Goal: Information Seeking & Learning: Learn about a topic

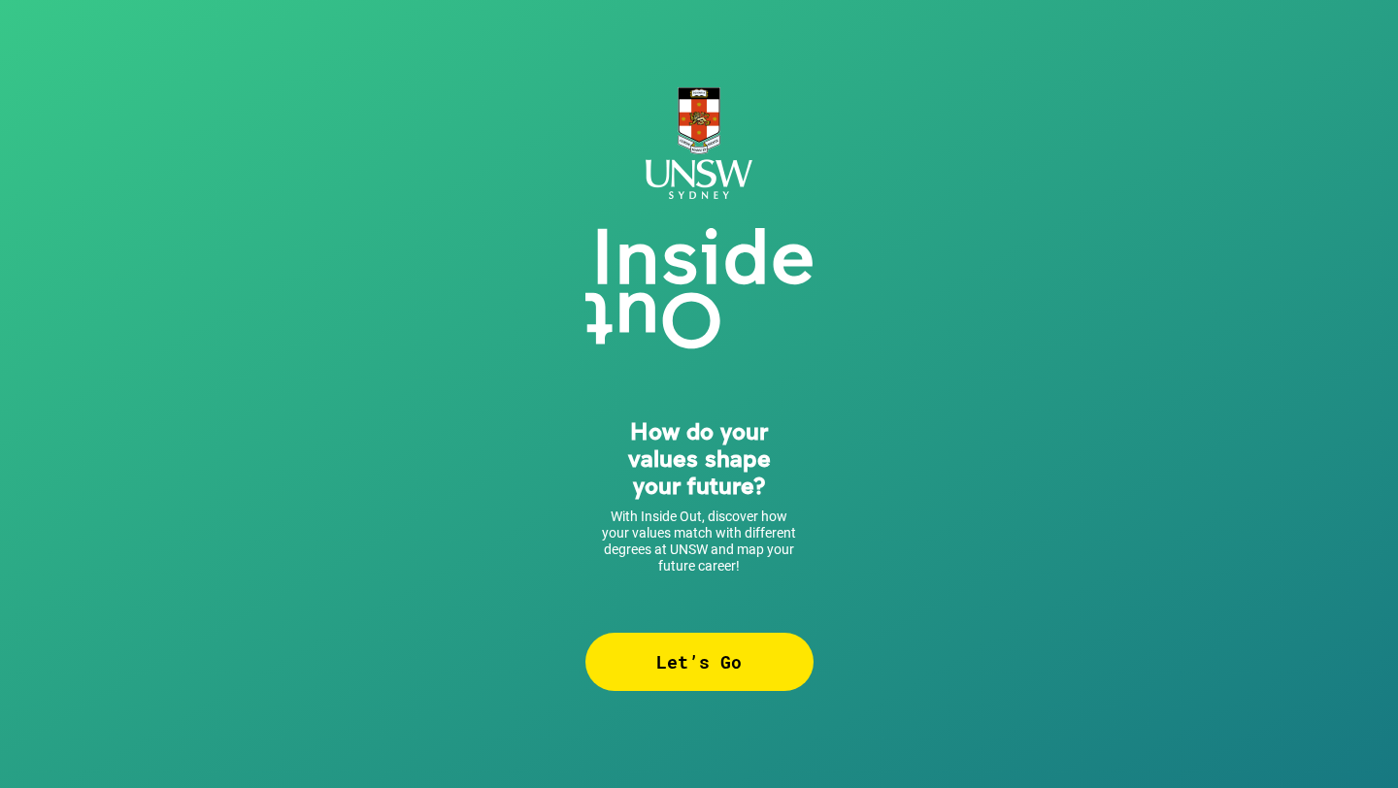
click at [732, 673] on div "Let’s Go" at bounding box center [699, 662] width 228 height 58
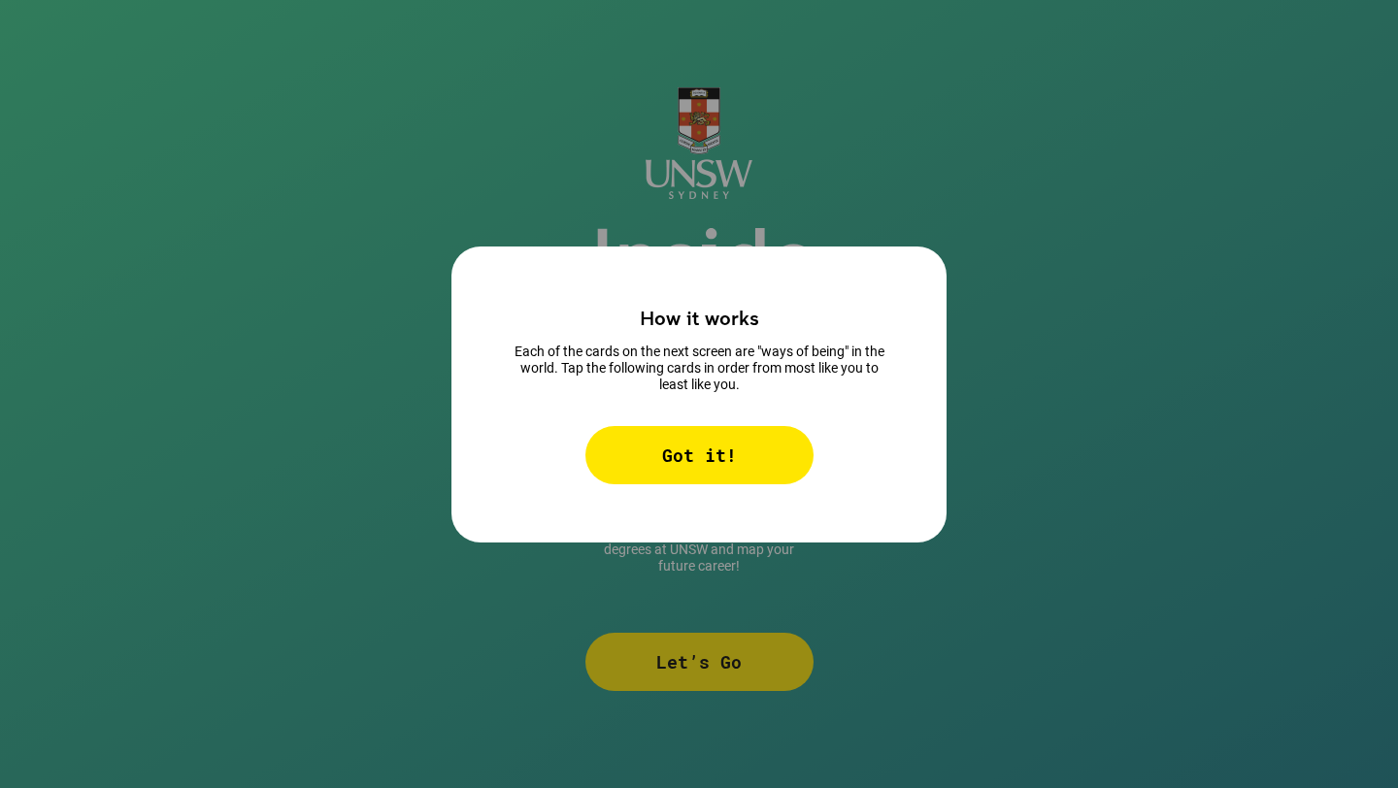
click at [774, 453] on div "Got it!" at bounding box center [699, 455] width 228 height 58
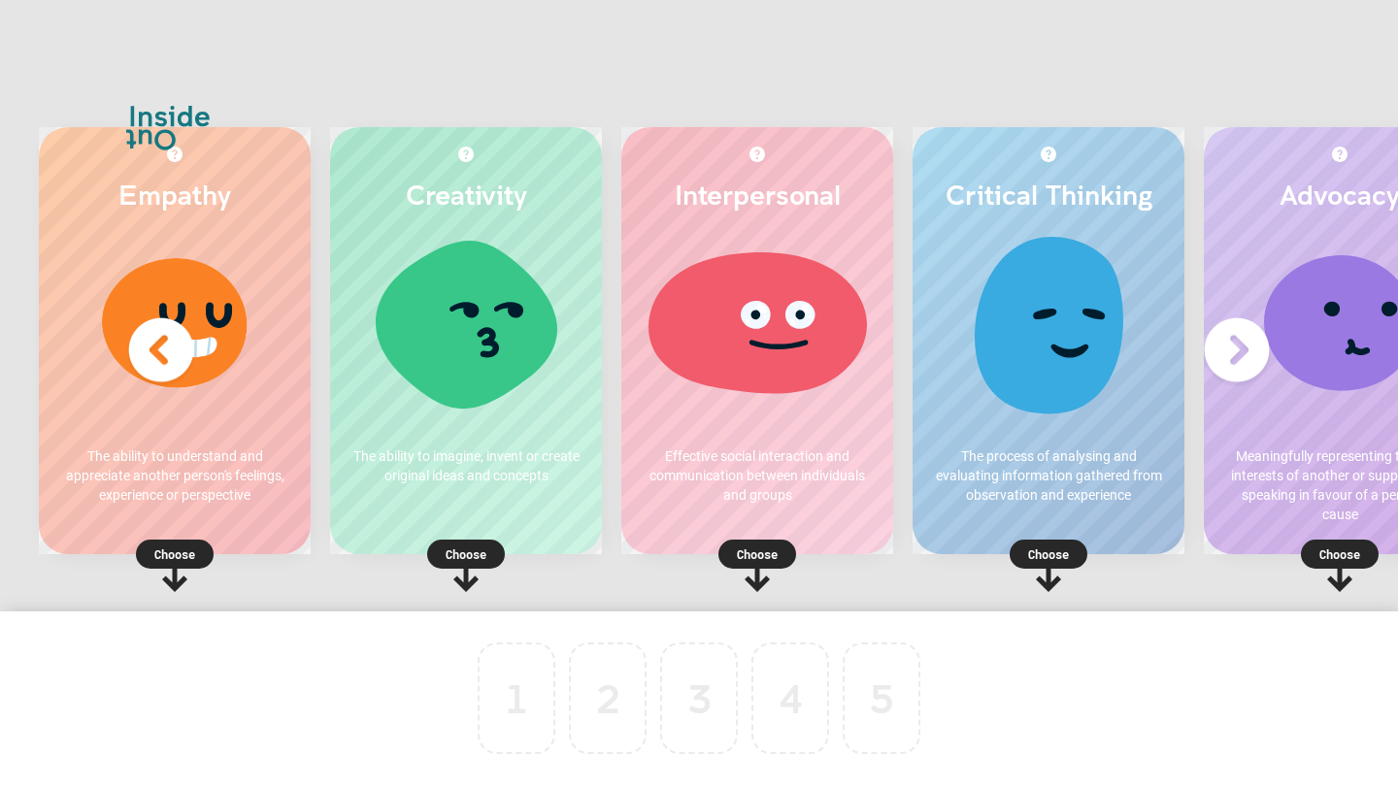
click at [476, 547] on p "Choose" at bounding box center [466, 554] width 272 height 19
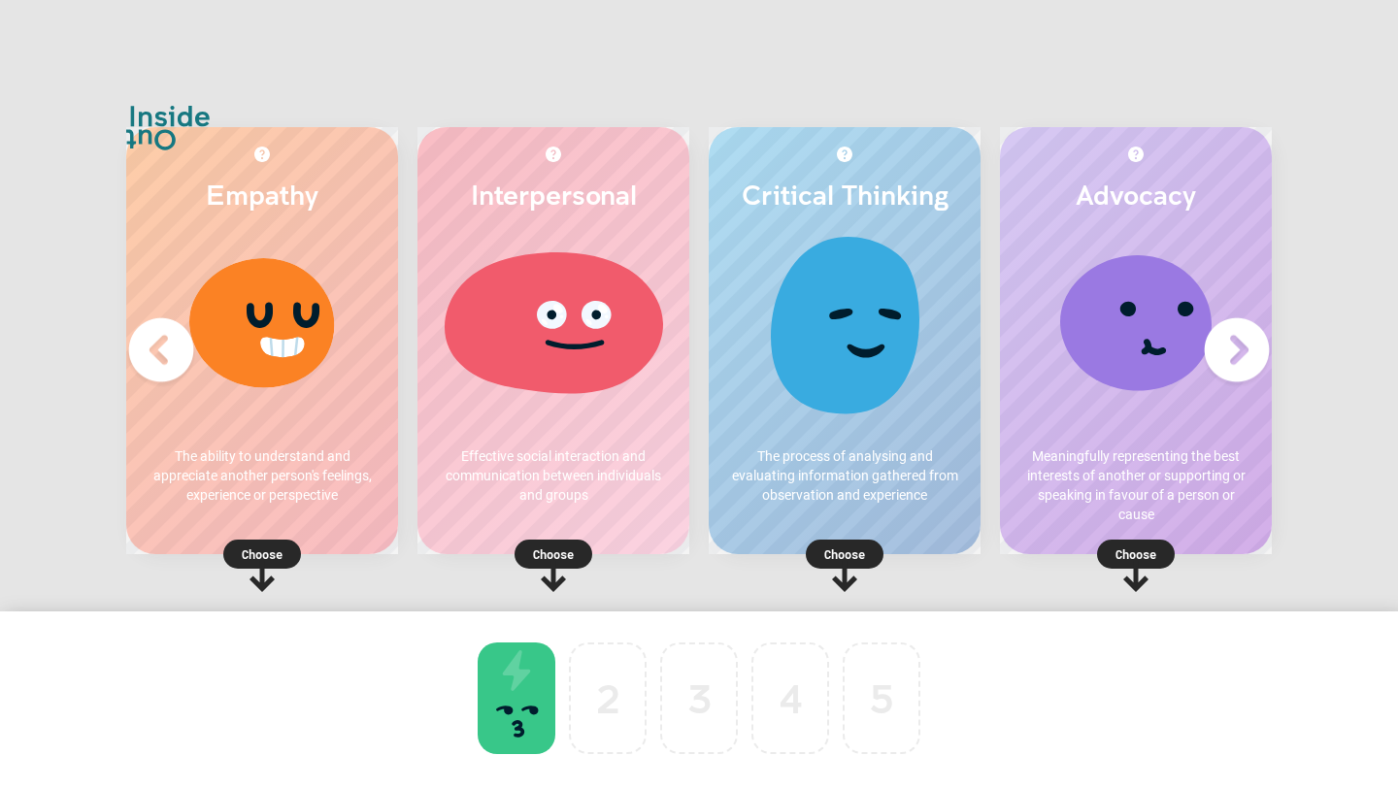
click at [1245, 352] on img at bounding box center [1237, 351] width 78 height 78
click at [156, 359] on img at bounding box center [161, 351] width 78 height 78
click at [465, 522] on div "Interpersonal Effective social interaction and communication between individual…" at bounding box center [553, 340] width 272 height 427
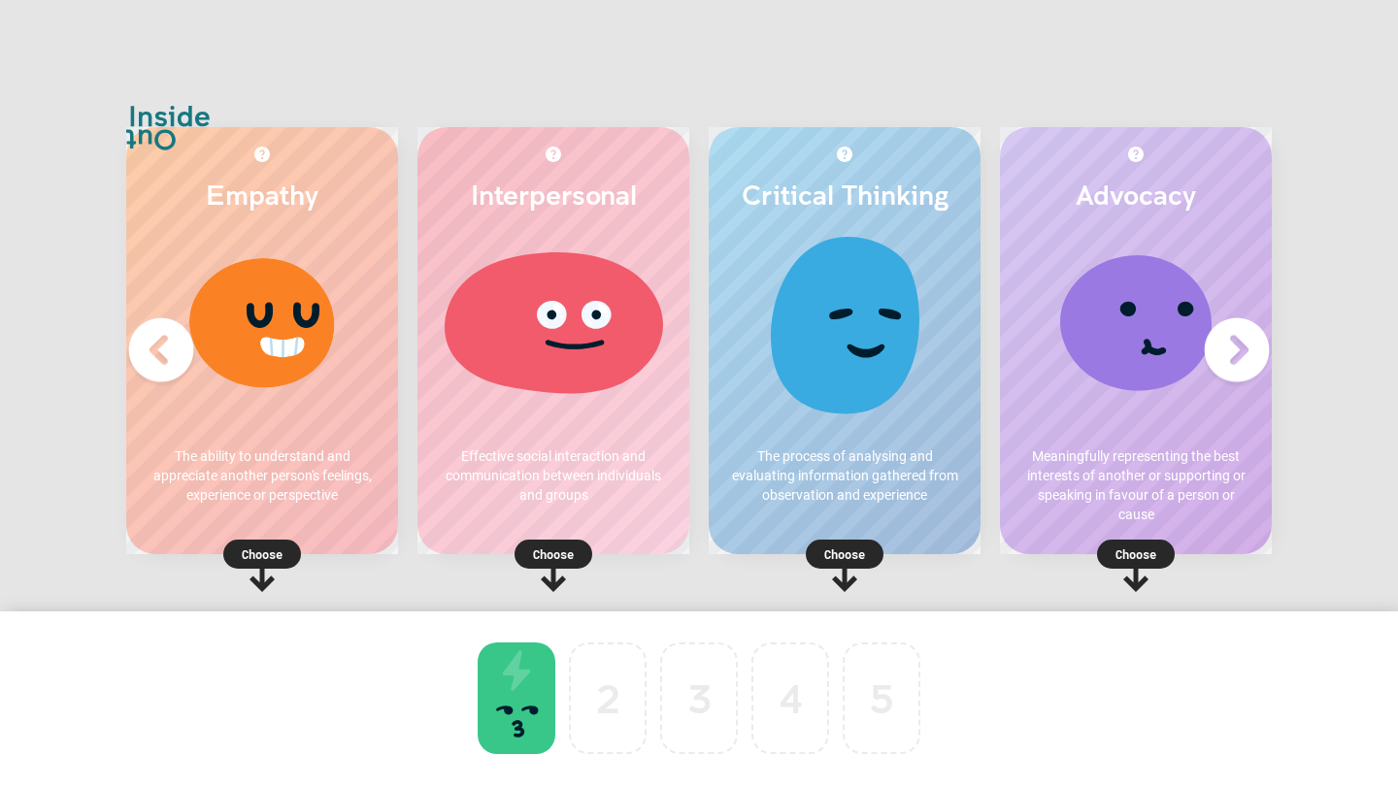
click at [559, 564] on rect at bounding box center [554, 554] width 78 height 29
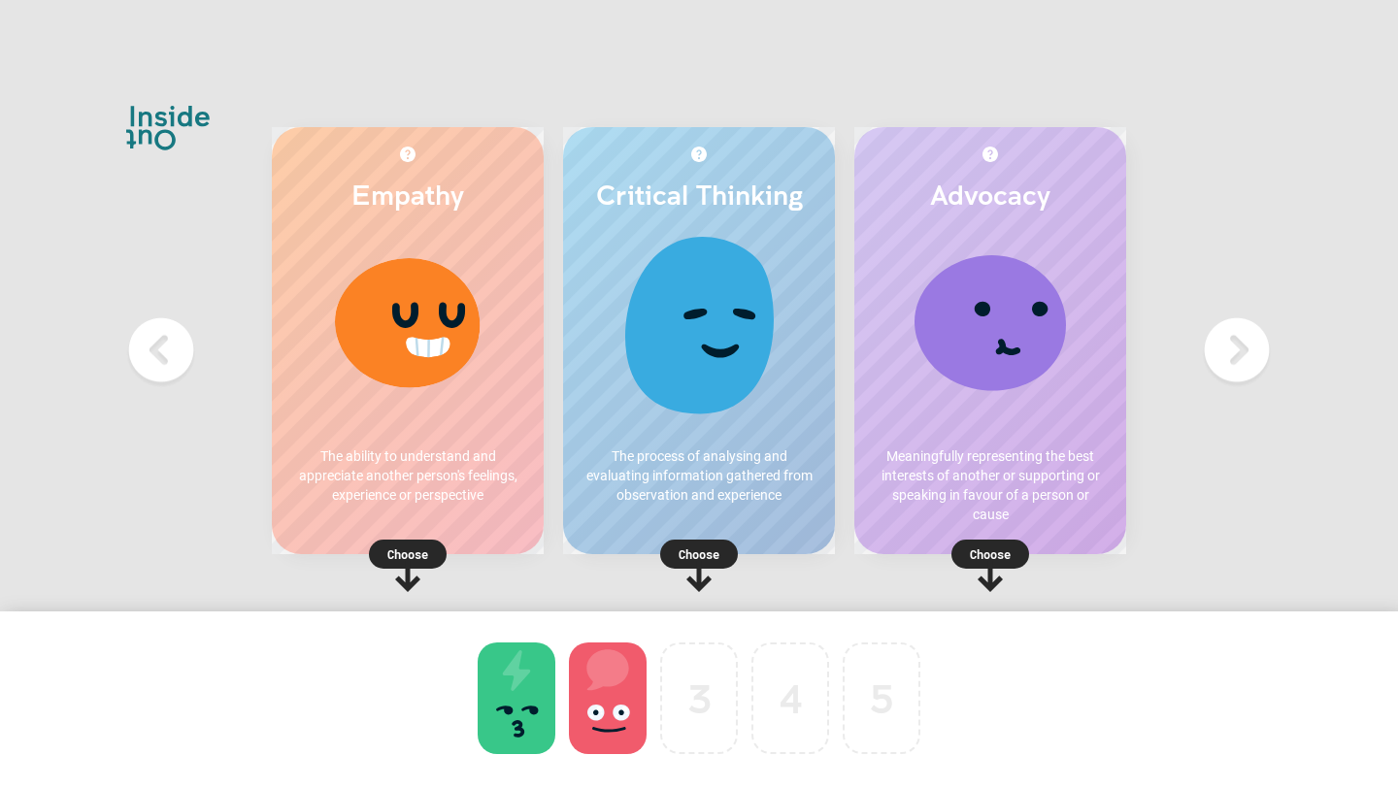
click at [434, 557] on rect at bounding box center [408, 554] width 78 height 29
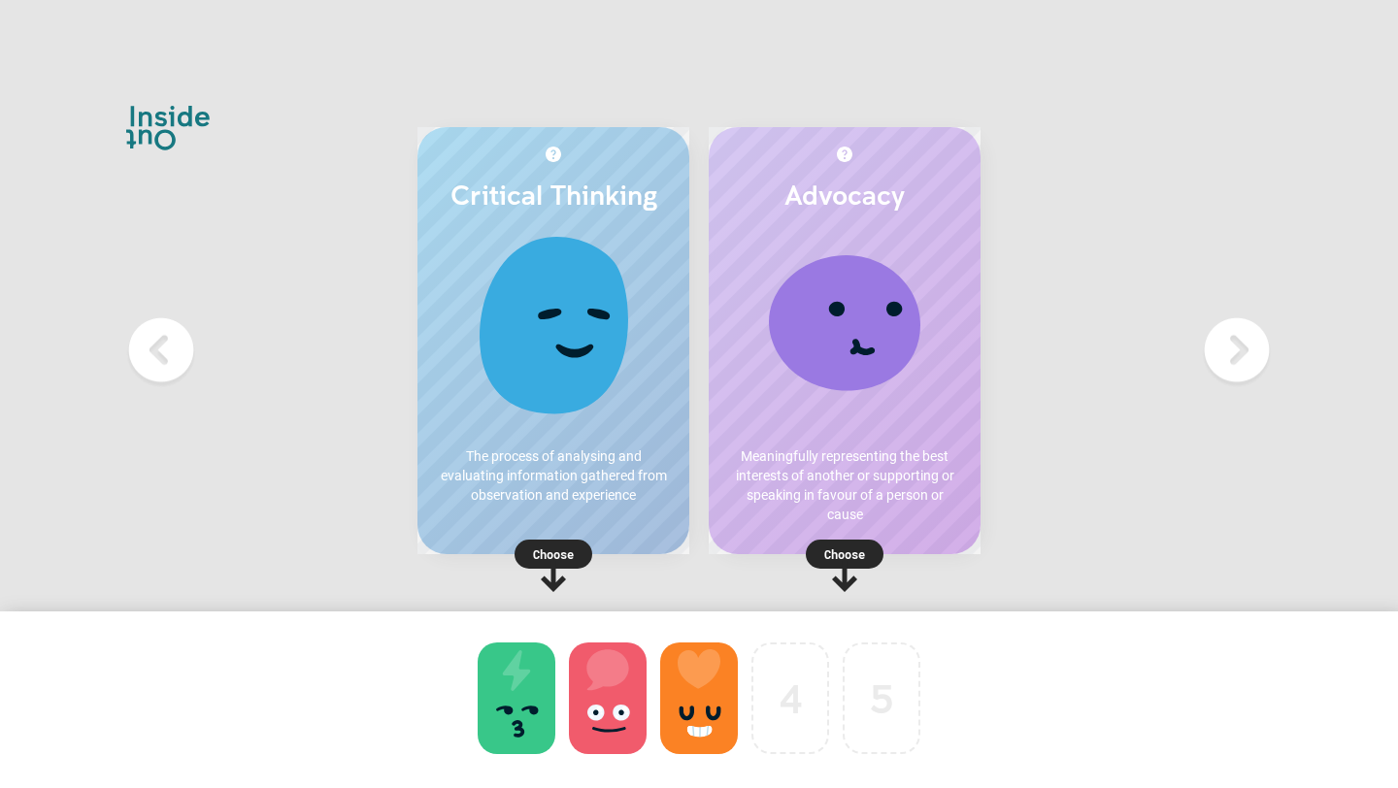
click at [815, 564] on rect at bounding box center [845, 554] width 78 height 29
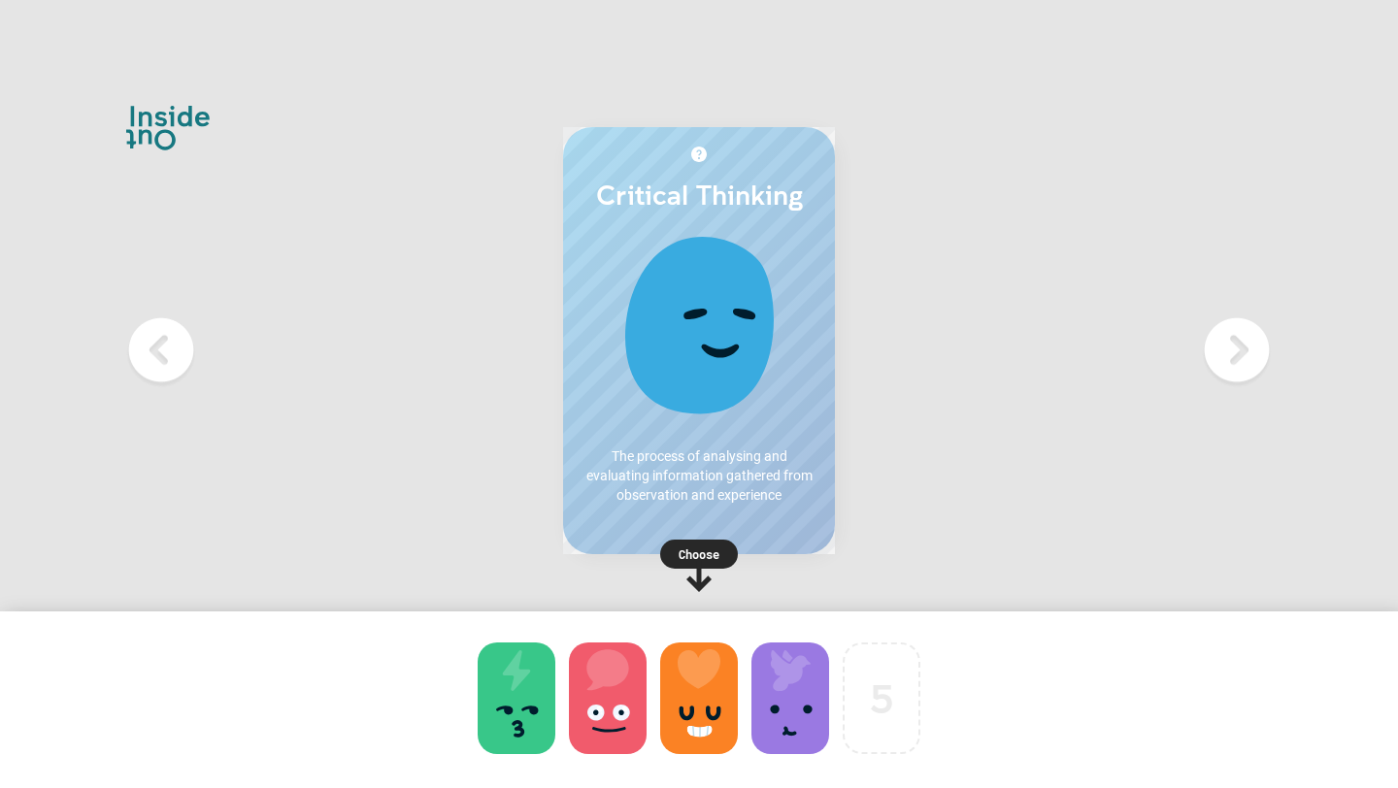
click at [713, 551] on p "Choose" at bounding box center [699, 554] width 272 height 19
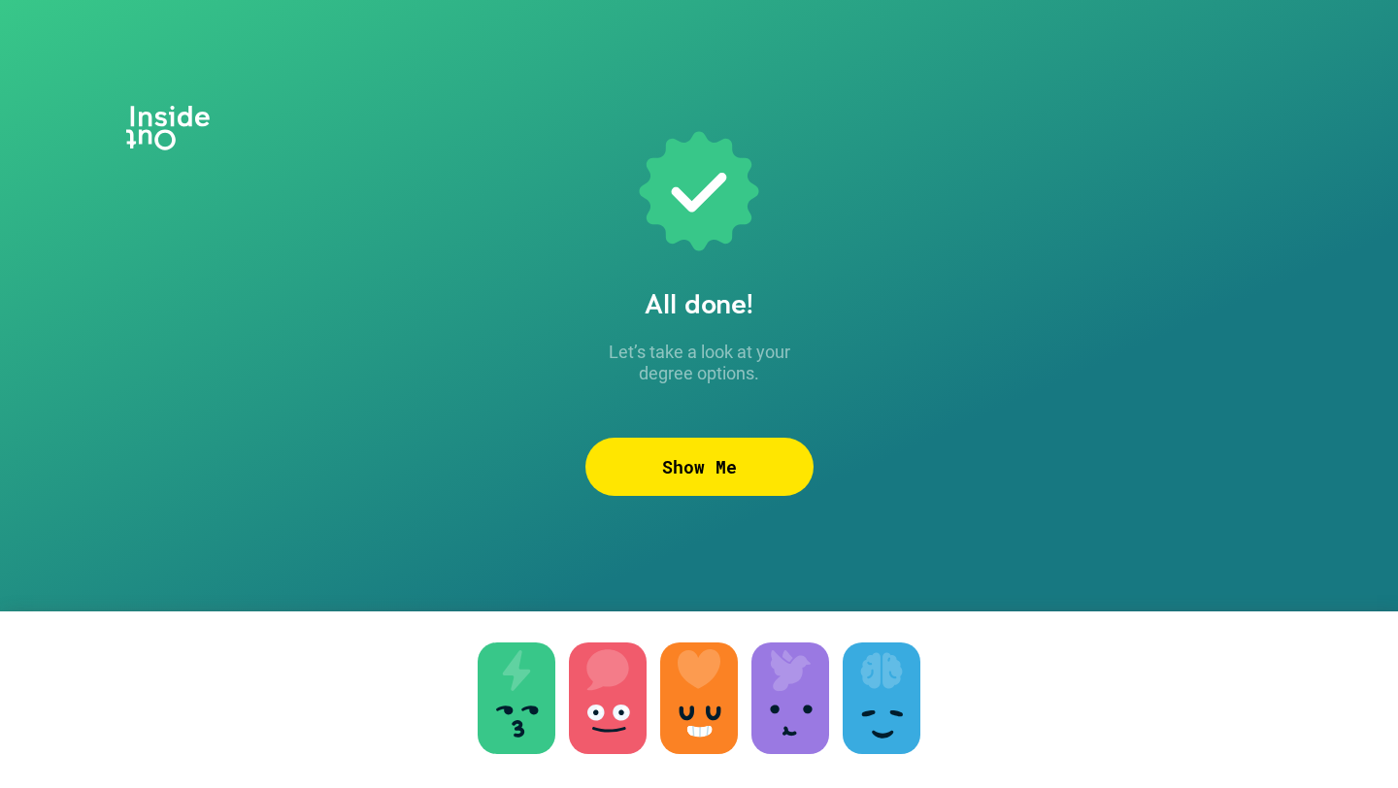
click at [730, 482] on div "Show Me" at bounding box center [699, 467] width 228 height 58
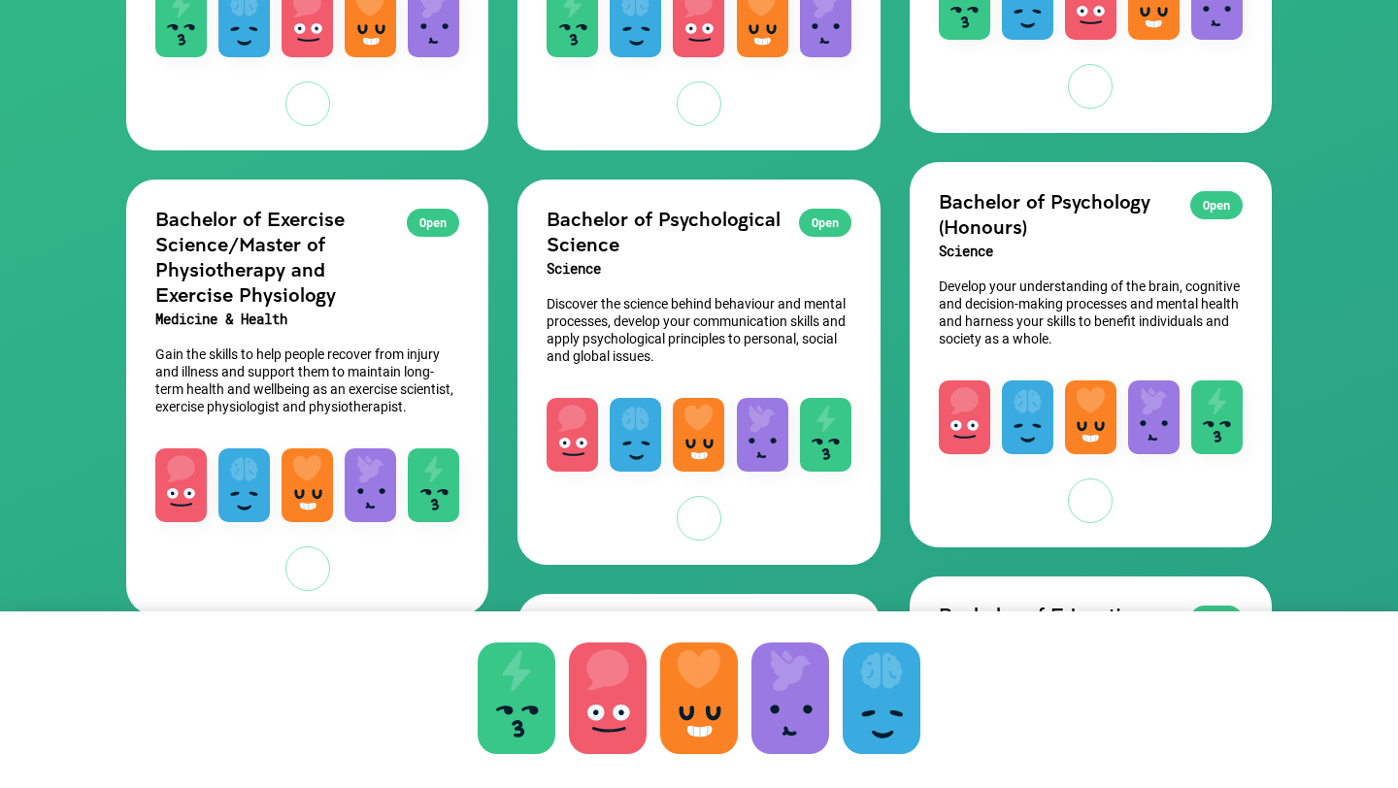
scroll to position [884, 0]
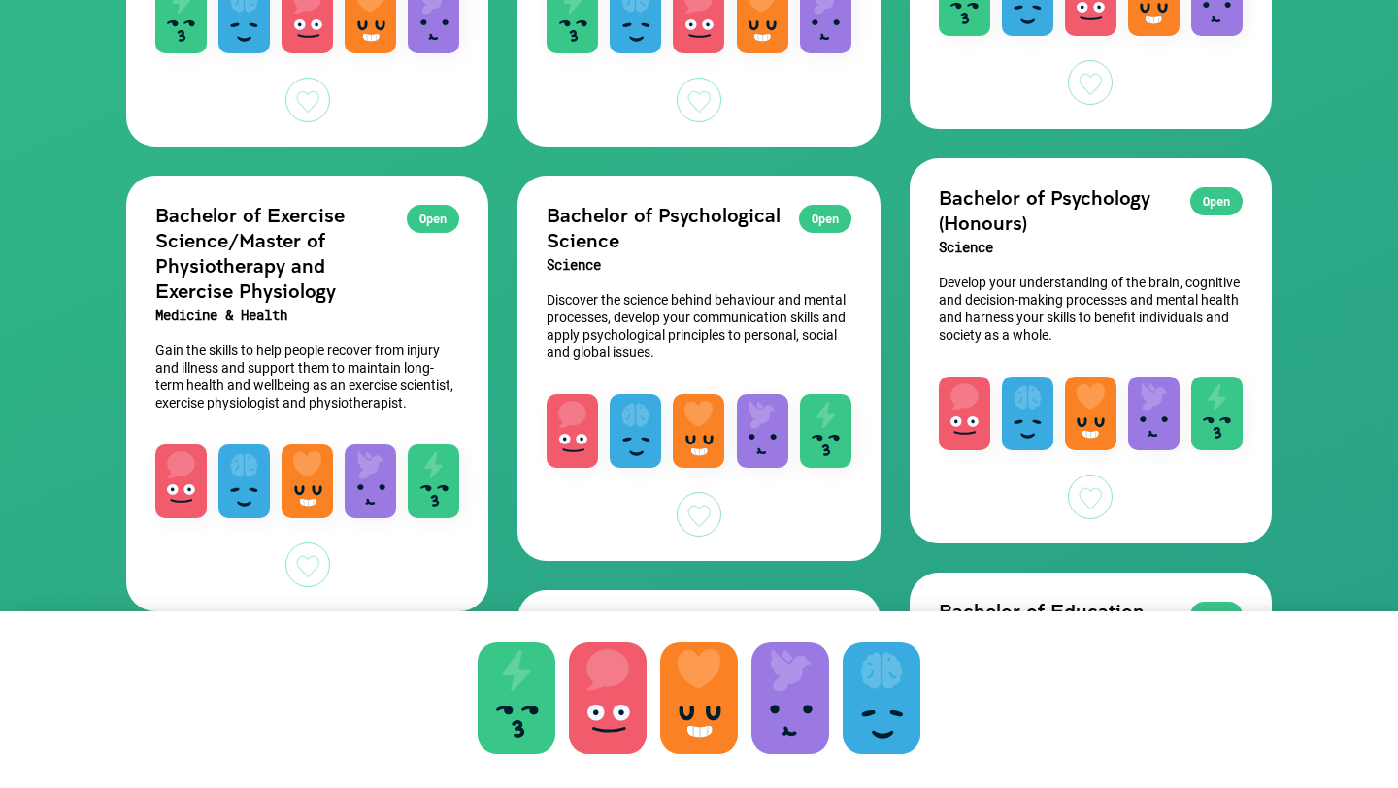
click at [1218, 196] on div "Open" at bounding box center [1216, 201] width 52 height 28
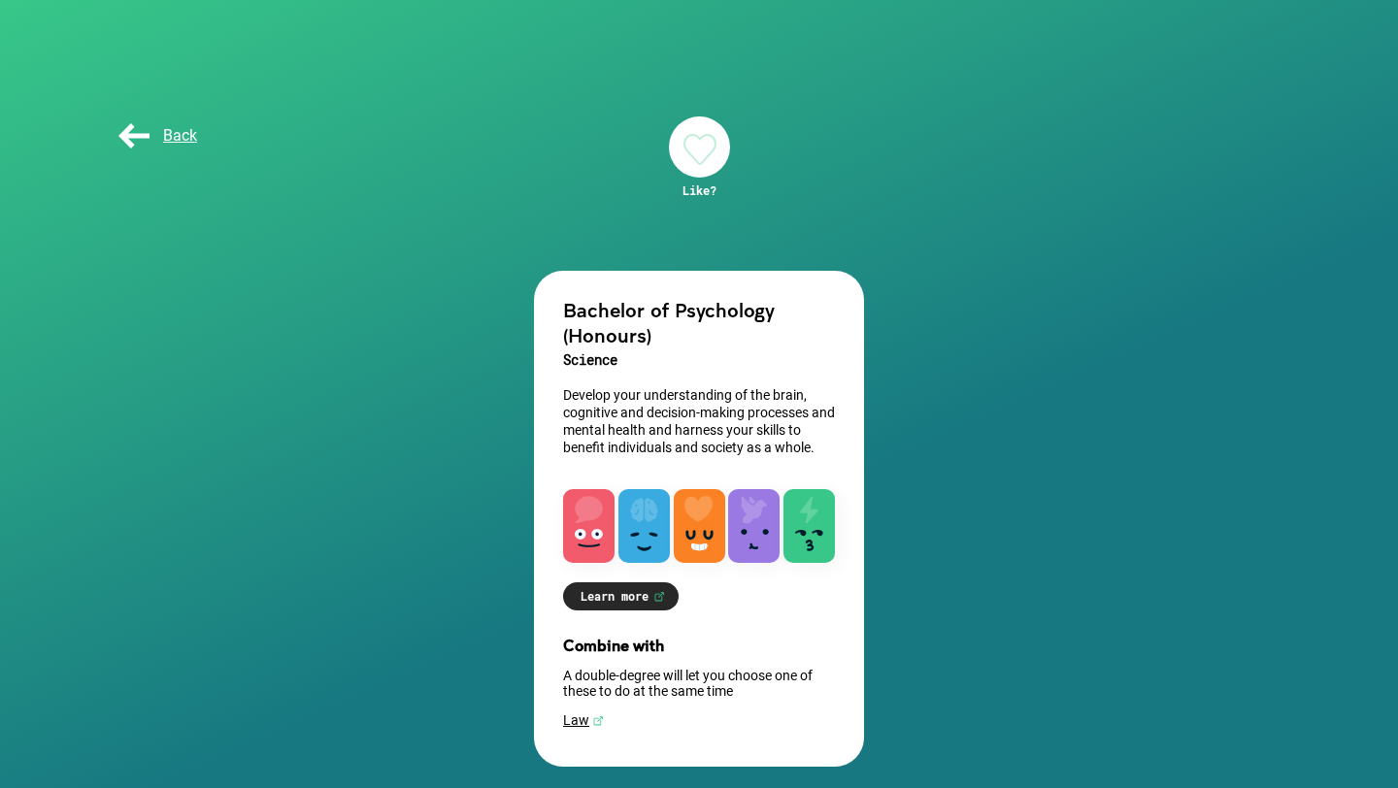
click at [646, 595] on link "Learn more" at bounding box center [621, 596] width 116 height 28
click at [144, 137] on span "Back" at bounding box center [156, 135] width 83 height 18
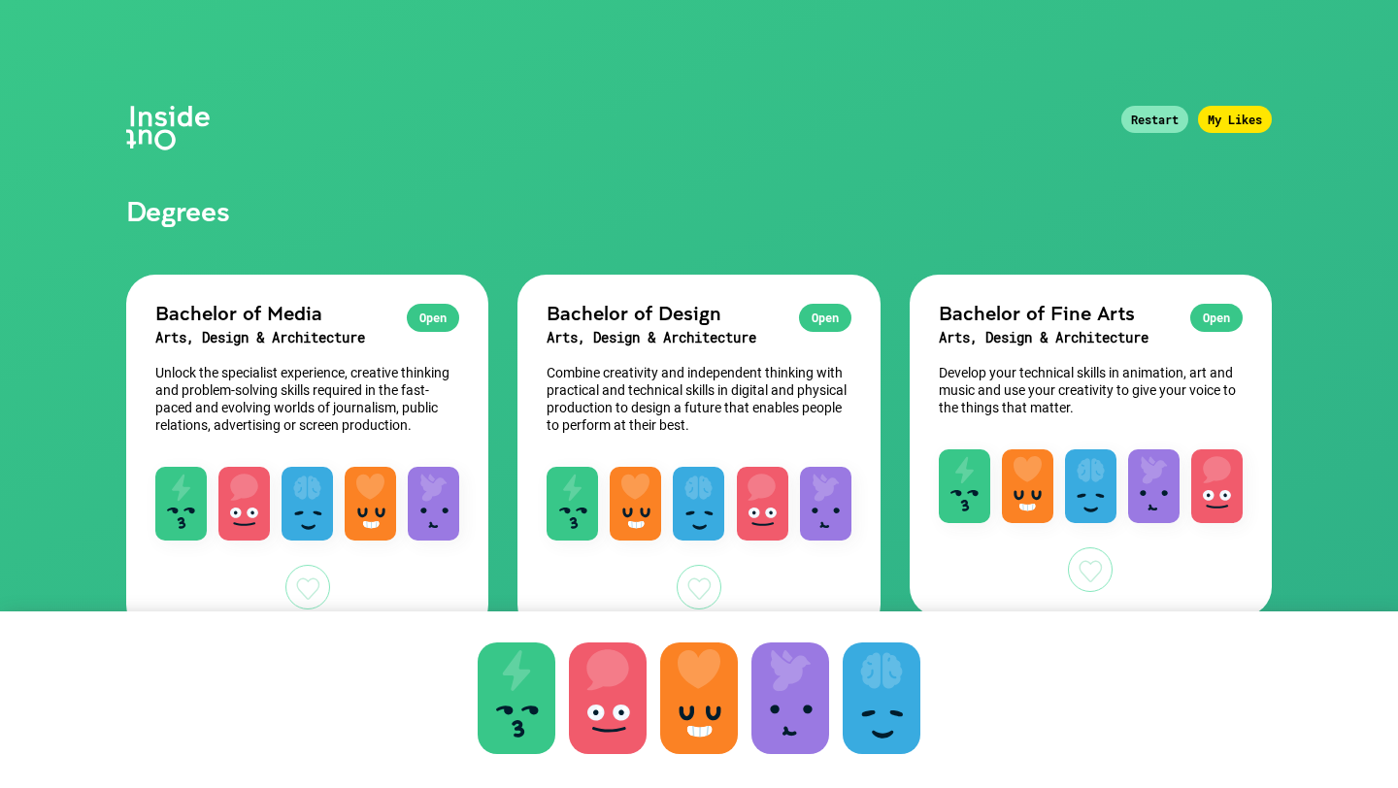
click at [1196, 315] on div "Open" at bounding box center [1216, 318] width 52 height 28
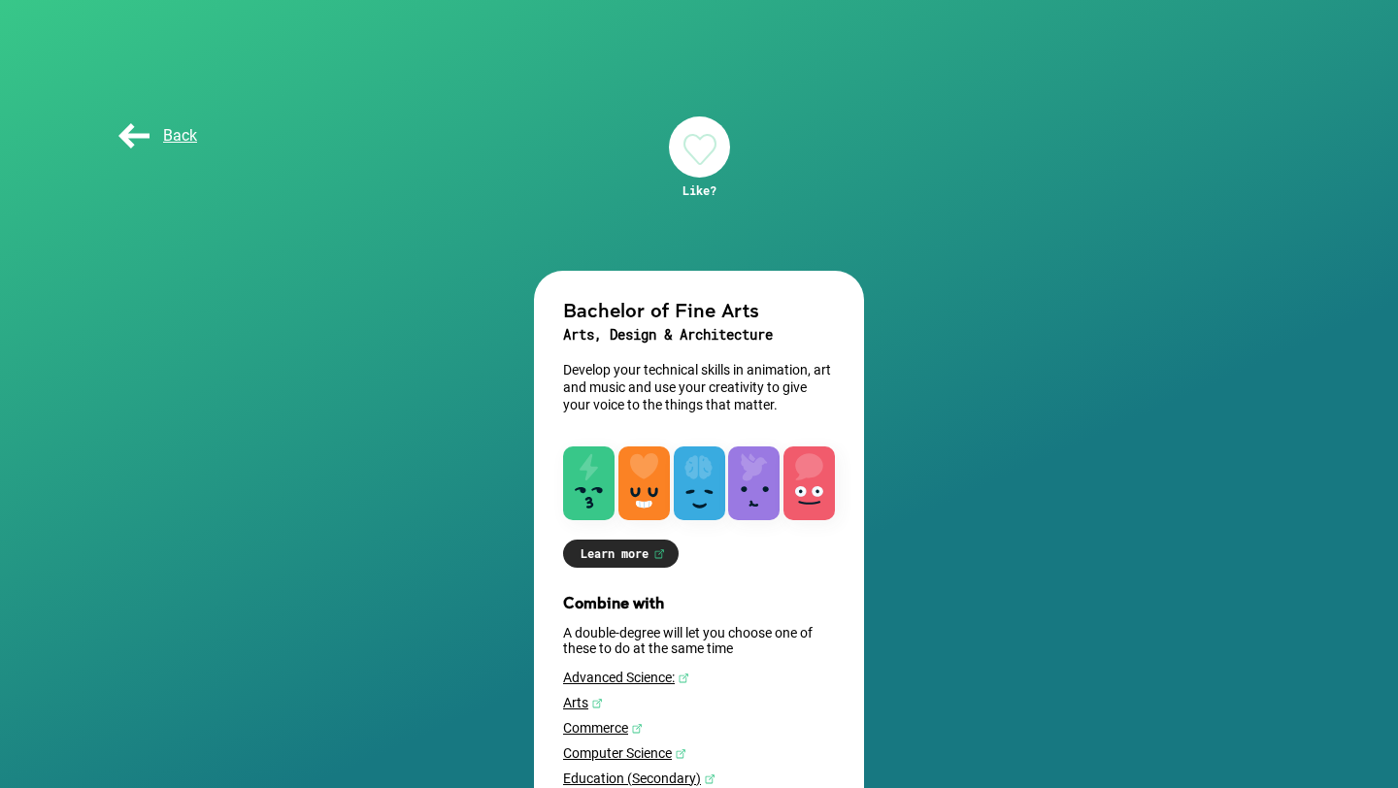
click at [621, 538] on div "Bachelor of Fine Arts Arts, Design & Architecture Develop your technical skills…" at bounding box center [699, 573] width 330 height 605
click at [634, 549] on link "Learn more" at bounding box center [621, 554] width 116 height 28
